Goal: Navigation & Orientation: Find specific page/section

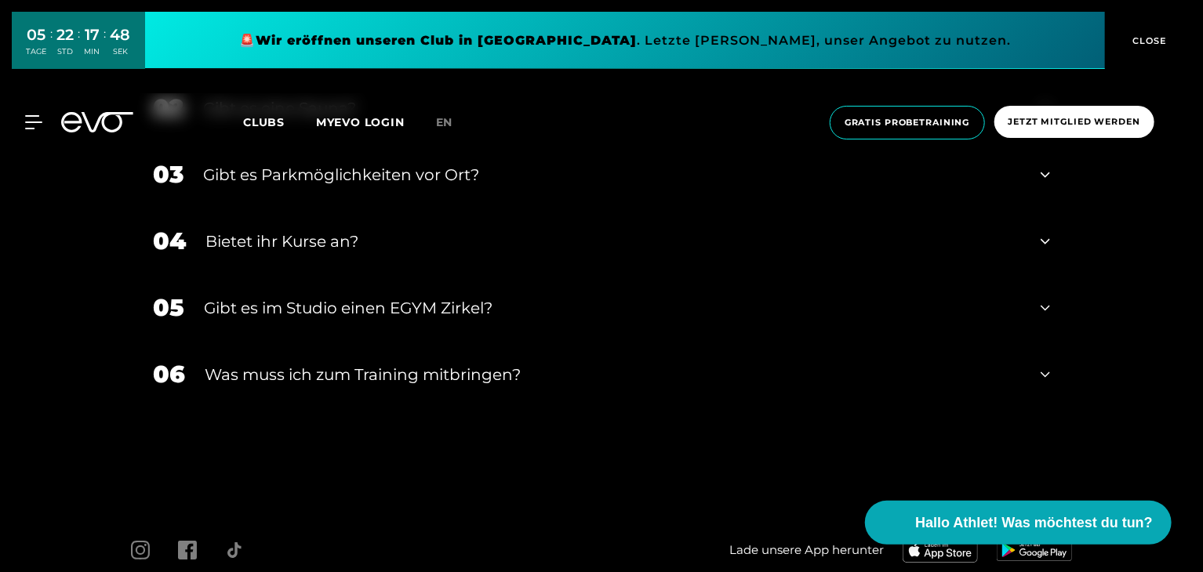
scroll to position [5700, 0]
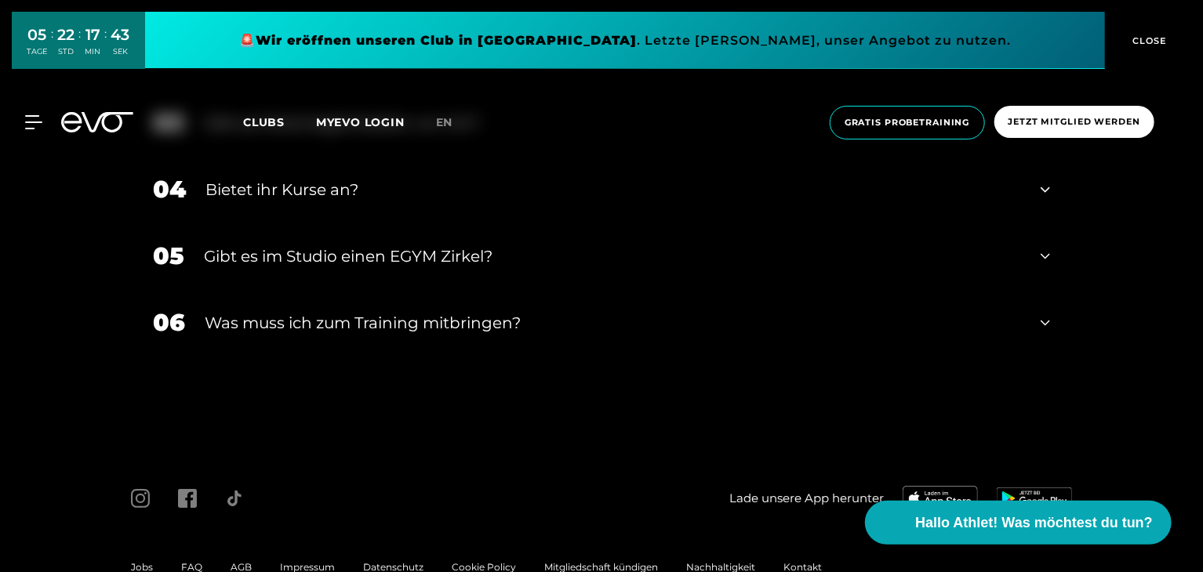
click at [143, 561] on span "Jobs" at bounding box center [142, 567] width 22 height 12
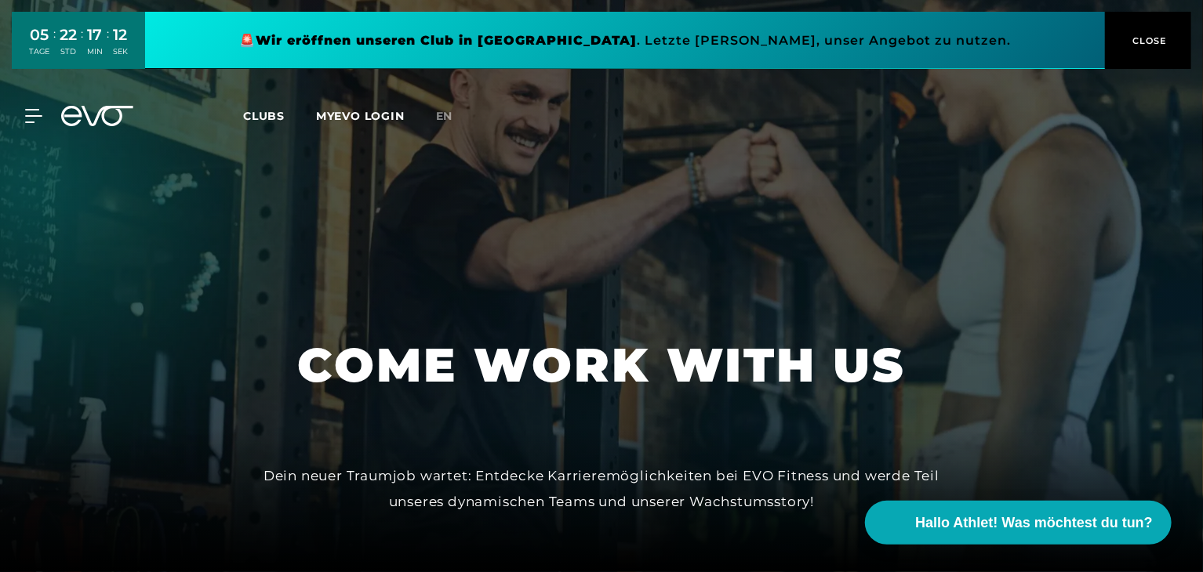
click at [1148, 41] on span "CLOSE" at bounding box center [1148, 41] width 38 height 14
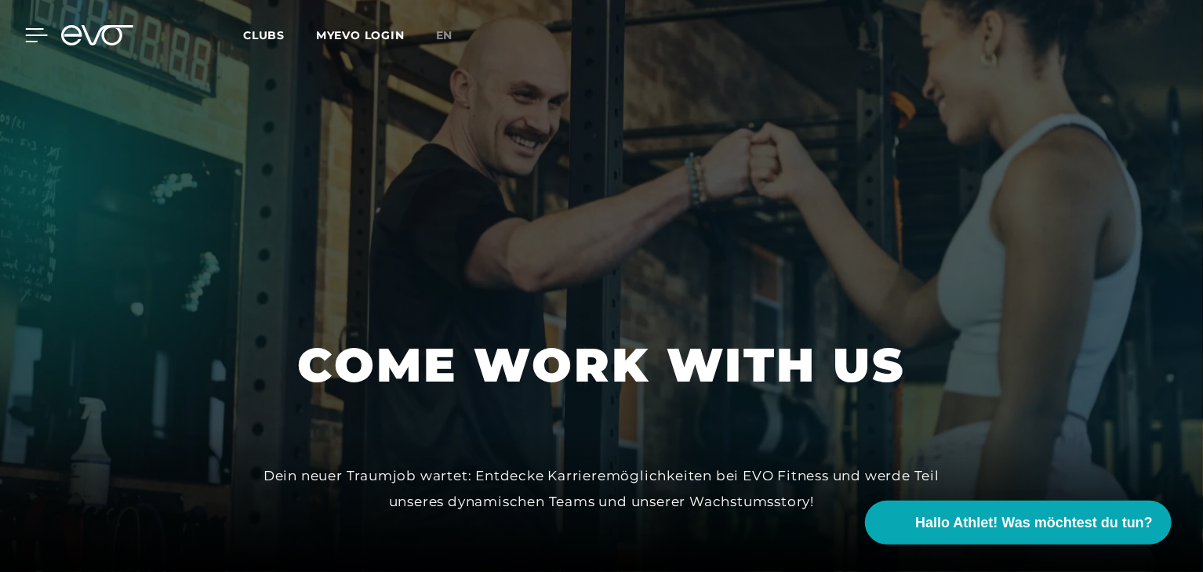
click at [28, 31] on icon at bounding box center [36, 35] width 23 height 14
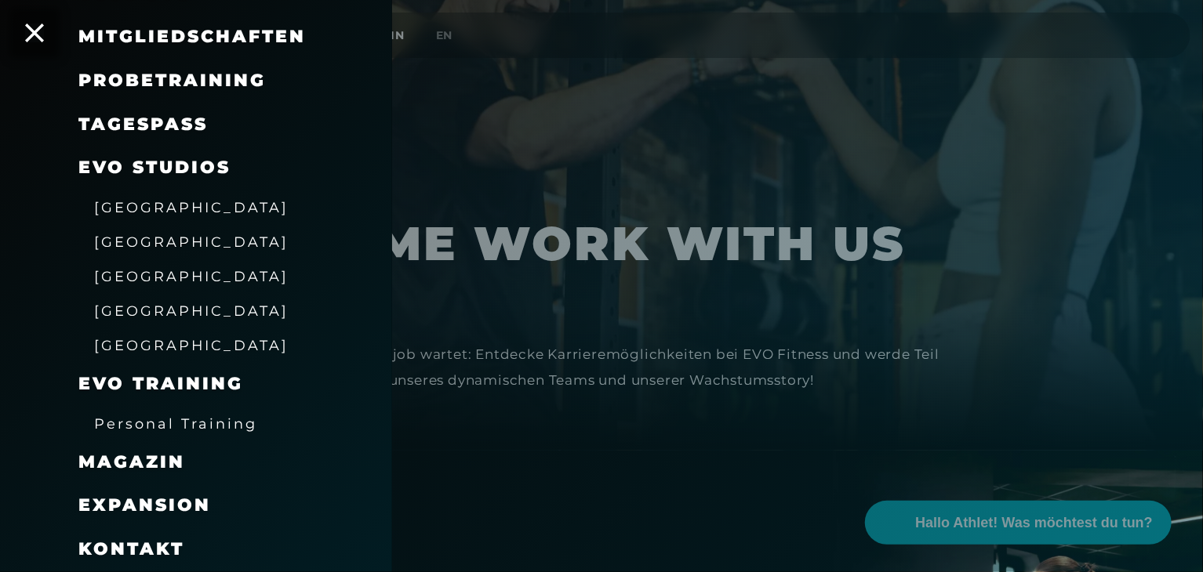
scroll to position [151, 0]
click at [151, 280] on span "[GEOGRAPHIC_DATA]" at bounding box center [191, 277] width 194 height 16
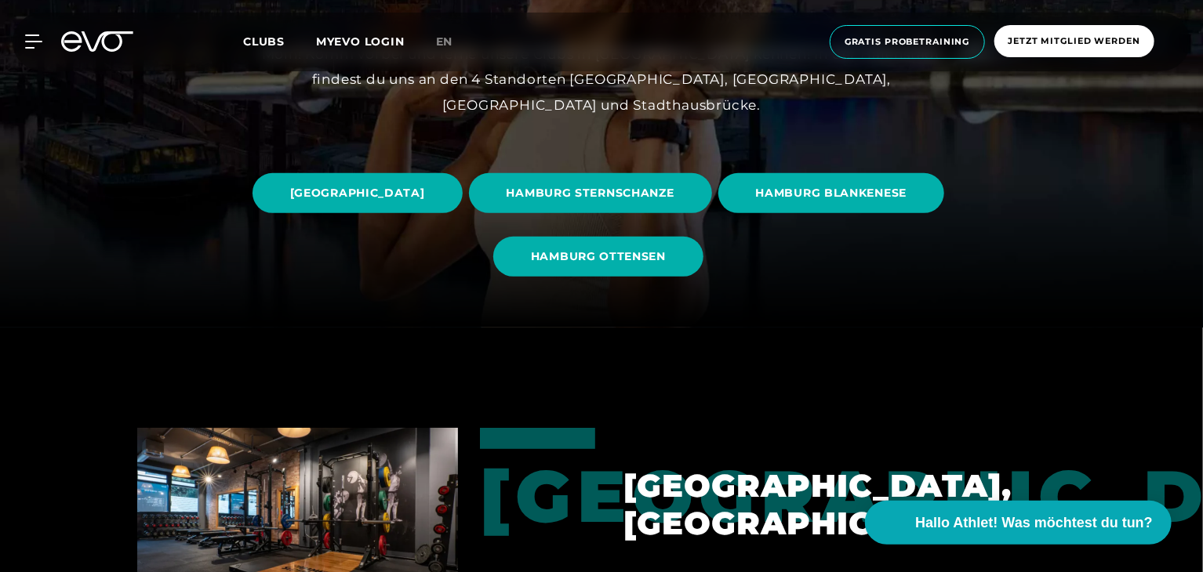
scroll to position [254, 0]
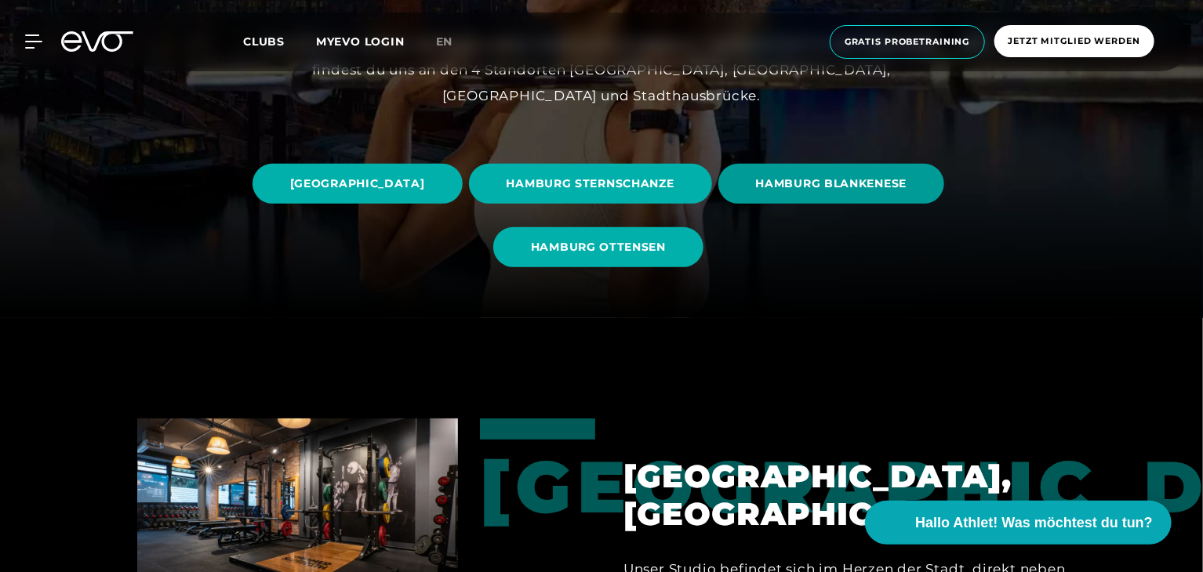
click at [718, 204] on span "HAMBURG BLANKENESE" at bounding box center [831, 184] width 227 height 40
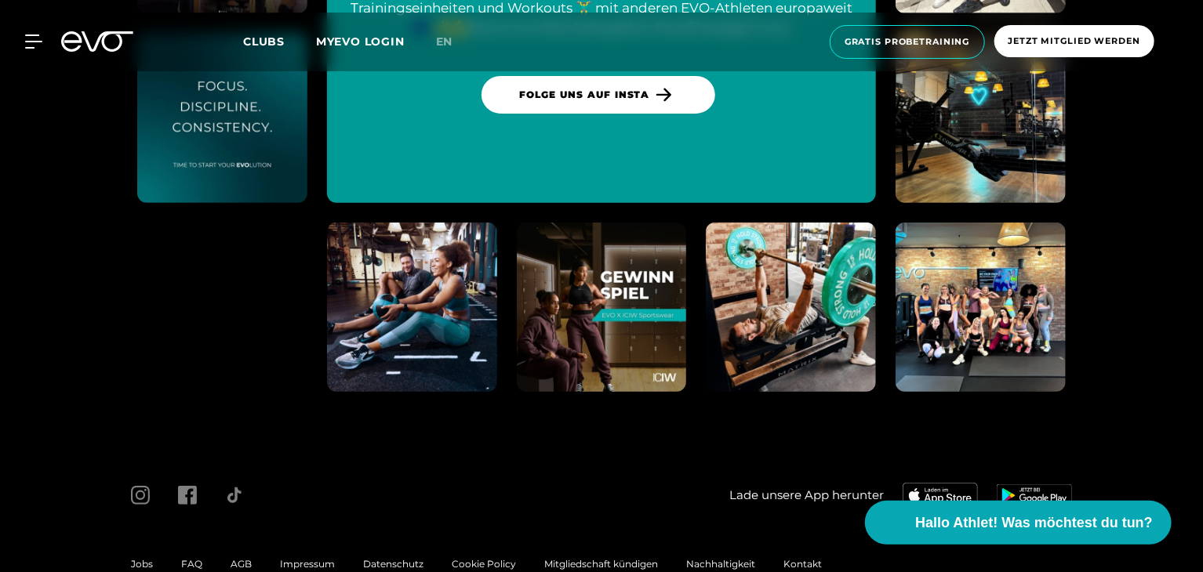
scroll to position [6262, 0]
